Goal: Book appointment/travel/reservation

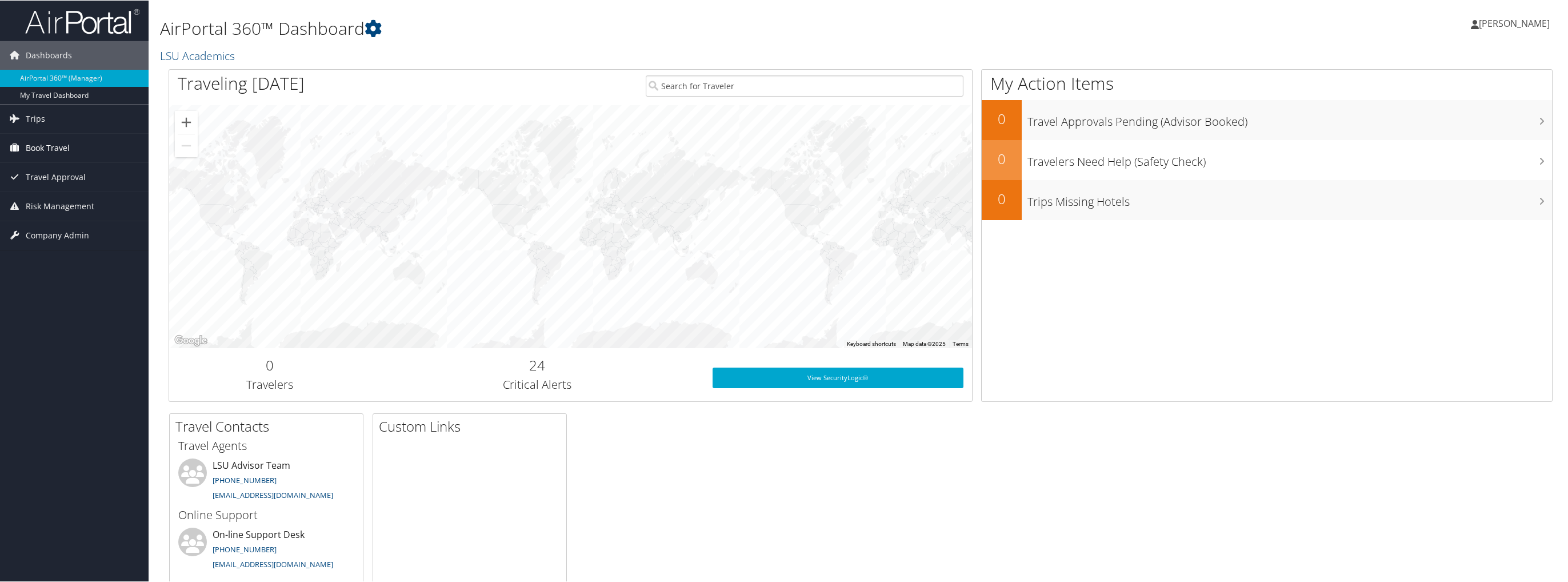
click at [39, 148] on span "Book Travel" at bounding box center [47, 147] width 44 height 28
click at [51, 186] on link "Book/Manage Online Trips" at bounding box center [74, 188] width 148 height 17
